Goal: Check status: Check status

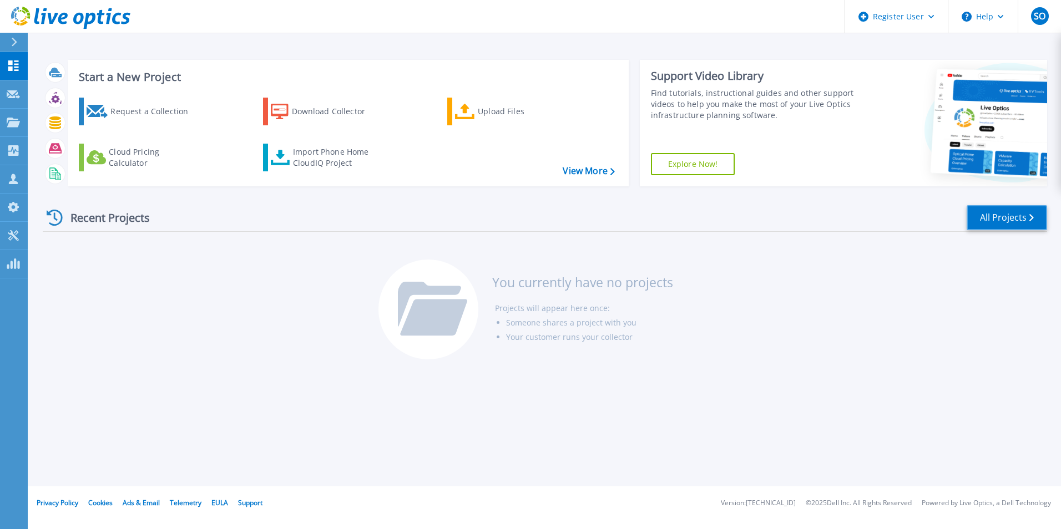
click at [1017, 221] on link "All Projects" at bounding box center [1007, 217] width 80 height 25
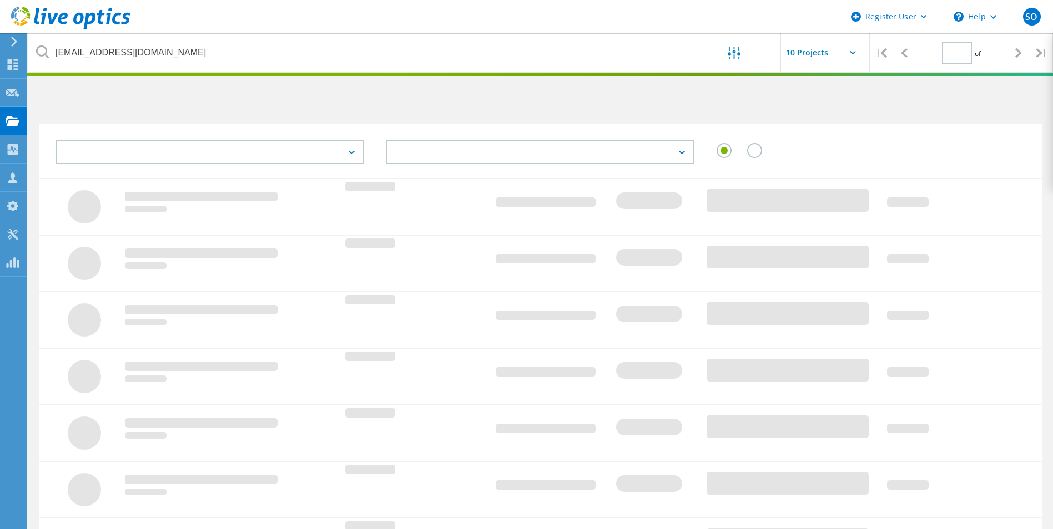
type input "1"
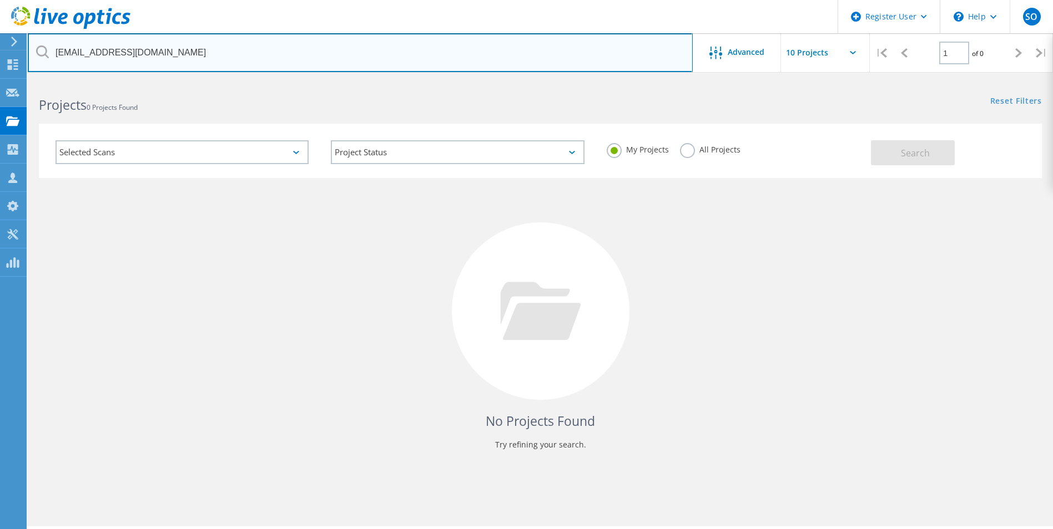
click at [177, 57] on input "cpottier@dynamig.com" at bounding box center [360, 52] width 665 height 39
paste input "ddavis@ckfinc"
type input "ddavis@ckfinc.com"
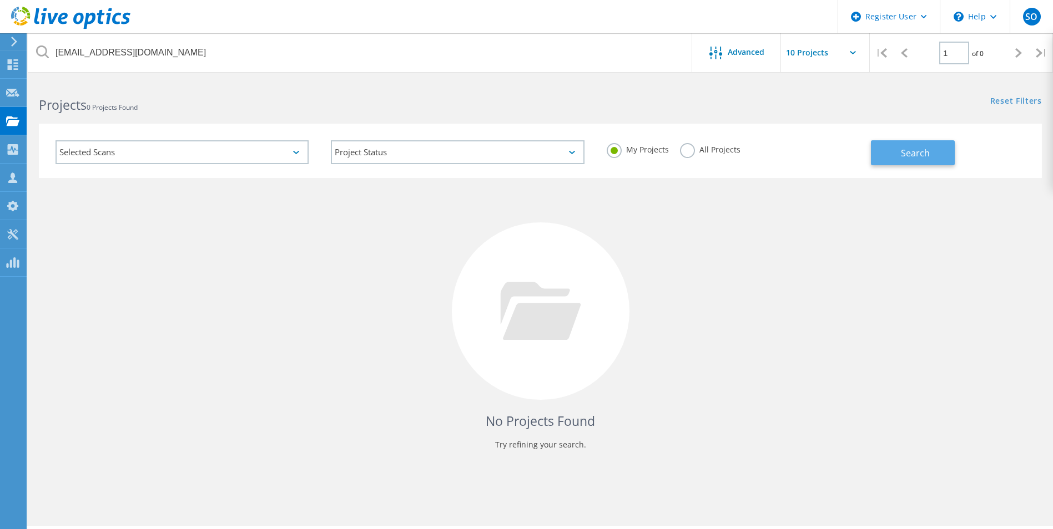
click at [888, 159] on button "Search" at bounding box center [913, 152] width 84 height 25
click at [682, 153] on label "All Projects" at bounding box center [710, 148] width 60 height 11
click at [0, 0] on input "All Projects" at bounding box center [0, 0] width 0 height 0
click at [950, 159] on button "Search" at bounding box center [913, 152] width 84 height 25
drag, startPoint x: 127, startPoint y: 265, endPoint x: 144, endPoint y: 218, distance: 50.9
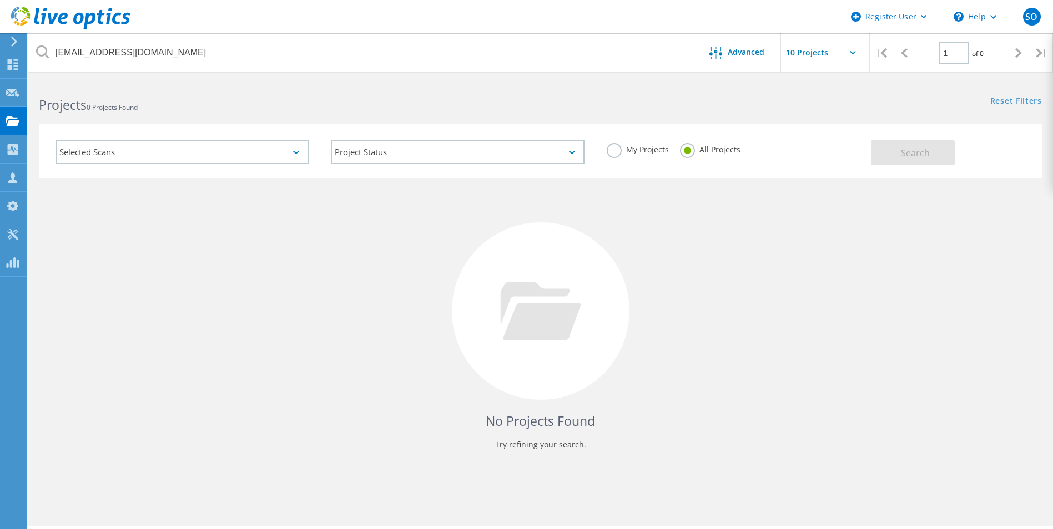
click at [127, 265] on div "No Projects Found Try refining your search." at bounding box center [540, 321] width 1003 height 287
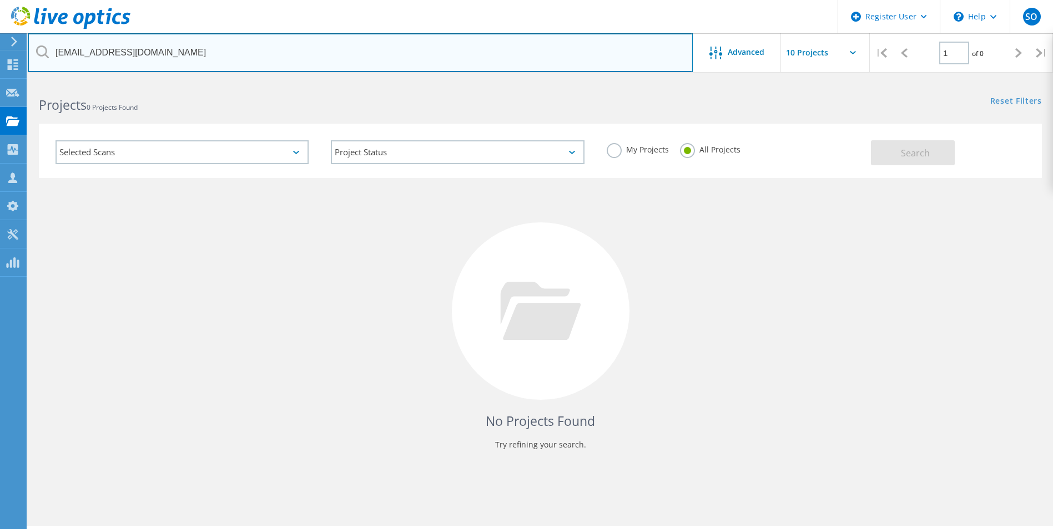
click at [206, 58] on input "ddavis@ckfinc.com" at bounding box center [360, 52] width 665 height 39
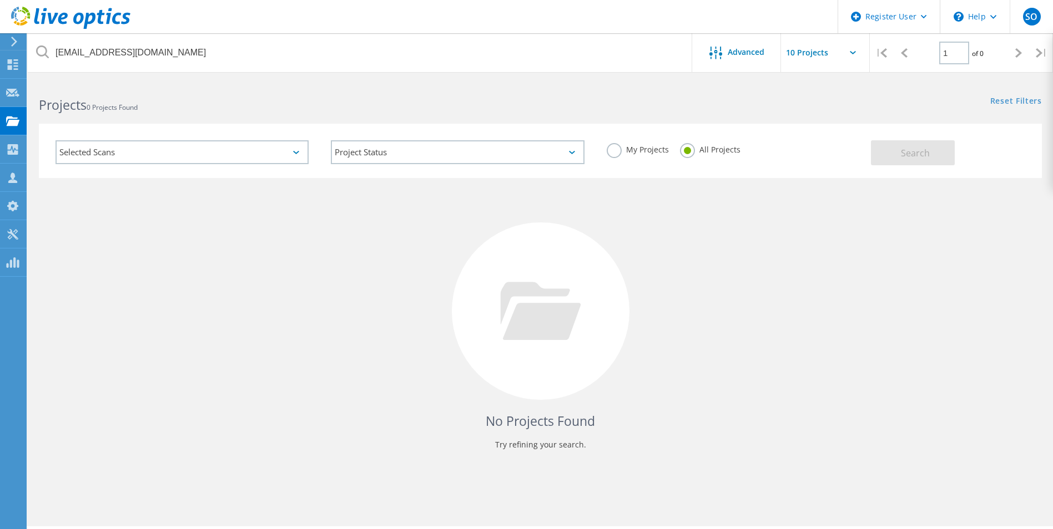
click at [625, 156] on div "My Projects" at bounding box center [638, 151] width 62 height 16
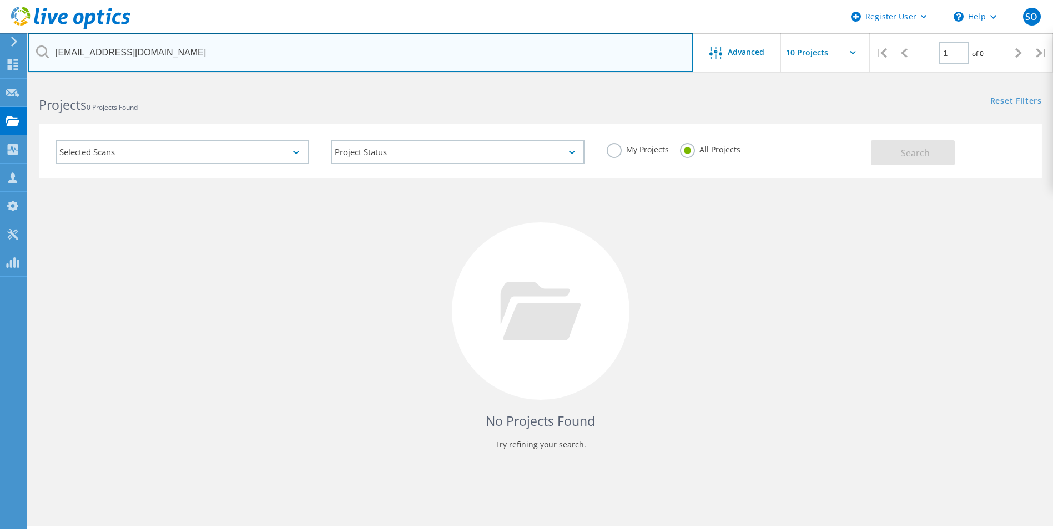
click at [358, 57] on input "ddavis@ckfinc.com" at bounding box center [360, 52] width 665 height 39
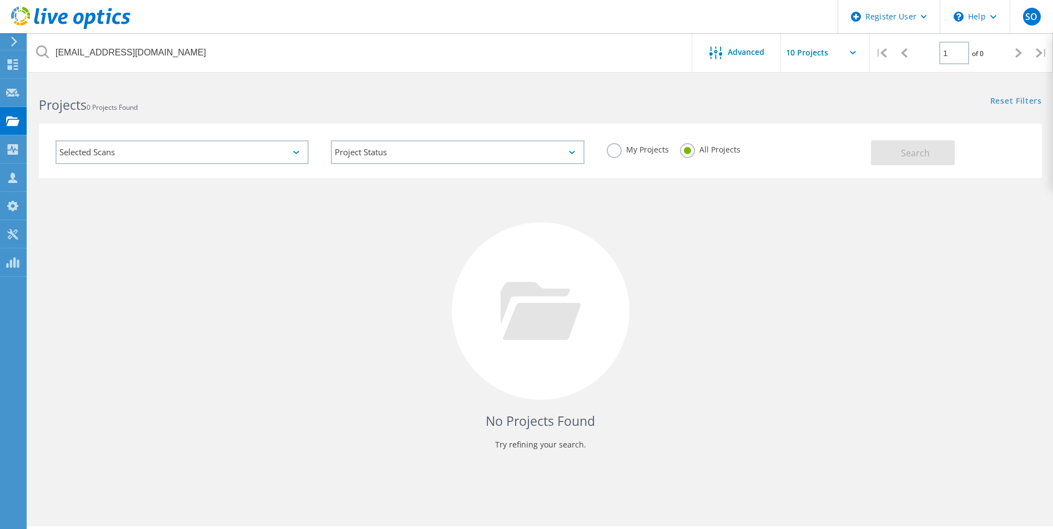
click at [617, 151] on label "My Projects" at bounding box center [638, 148] width 62 height 11
click at [0, 0] on input "My Projects" at bounding box center [0, 0] width 0 height 0
click at [901, 150] on span "Search" at bounding box center [915, 153] width 29 height 12
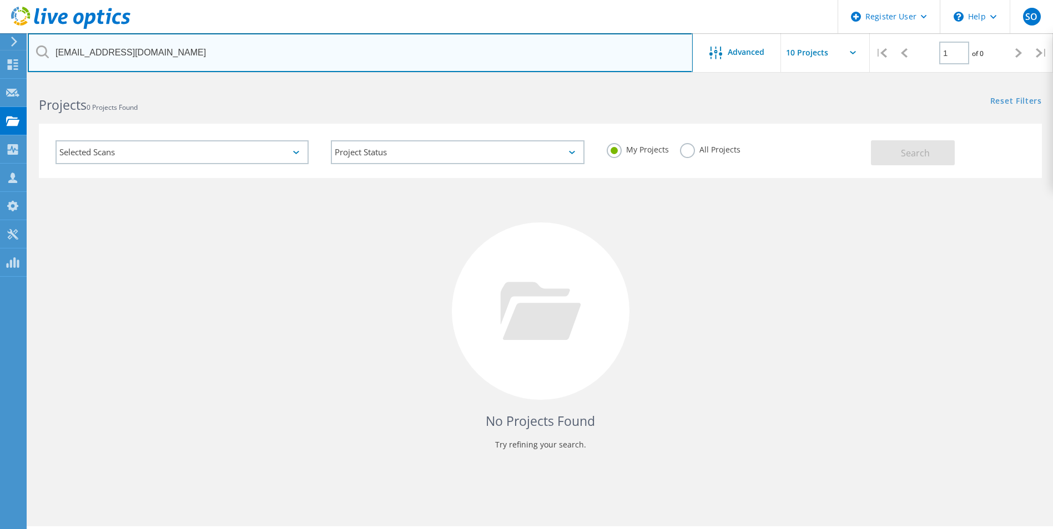
drag, startPoint x: 127, startPoint y: 46, endPoint x: 117, endPoint y: 24, distance: 23.8
click at [127, 46] on input "ddavis@ckfinc.com" at bounding box center [360, 52] width 665 height 39
click at [194, 54] on input "ddavis@ckfinc.com" at bounding box center [360, 52] width 665 height 39
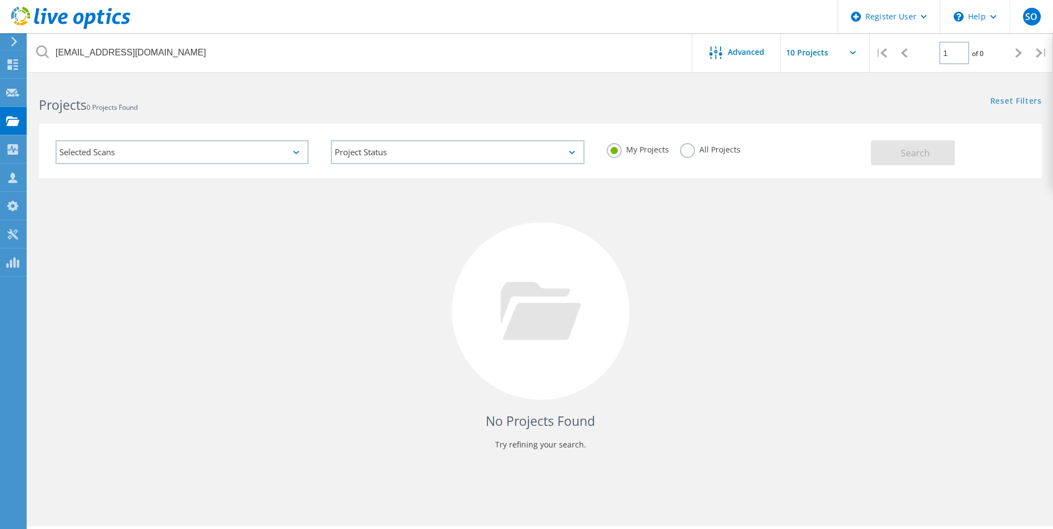
click at [689, 154] on label "All Projects" at bounding box center [710, 148] width 60 height 11
click at [0, 0] on input "All Projects" at bounding box center [0, 0] width 0 height 0
click at [905, 158] on span "Search" at bounding box center [915, 153] width 29 height 12
